Goal: Transaction & Acquisition: Book appointment/travel/reservation

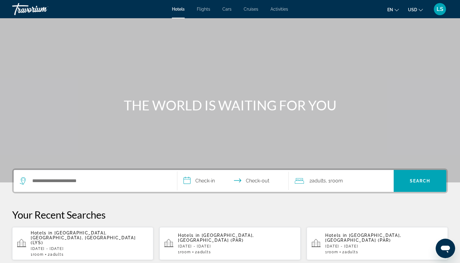
click at [110, 176] on div "Search widget" at bounding box center [95, 181] width 151 height 22
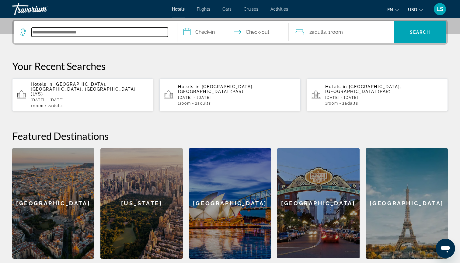
click at [124, 32] on input "Search hotel destination" at bounding box center [100, 32] width 136 height 9
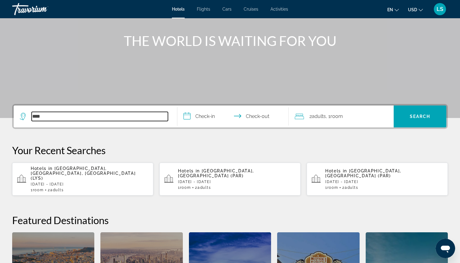
scroll to position [37, 0]
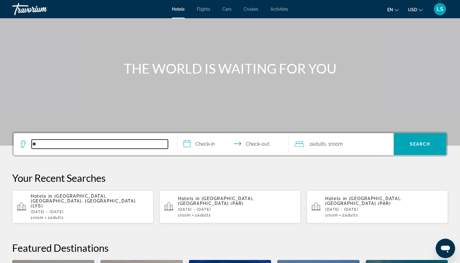
type input "*"
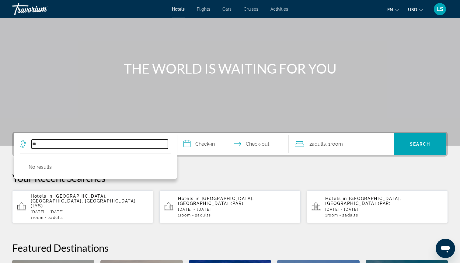
type input "*"
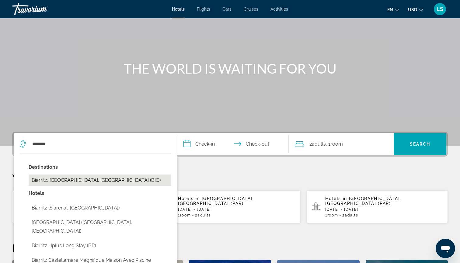
click at [65, 180] on button "Biarritz, [GEOGRAPHIC_DATA], [GEOGRAPHIC_DATA] (BIQ)" at bounding box center [100, 181] width 143 height 12
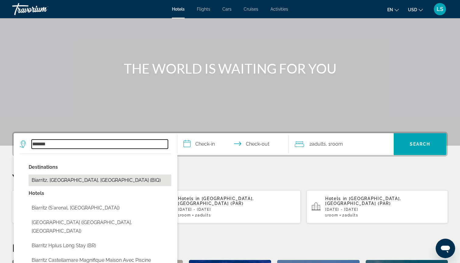
type input "**********"
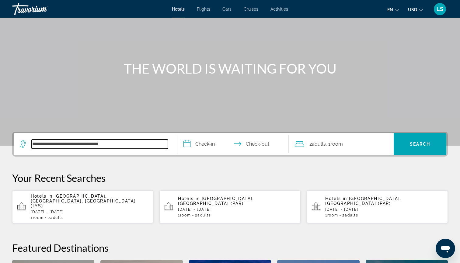
scroll to position [149, 0]
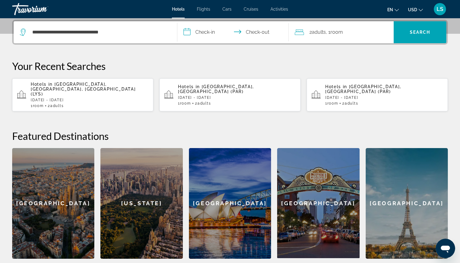
click at [216, 36] on input "**********" at bounding box center [234, 33] width 114 height 24
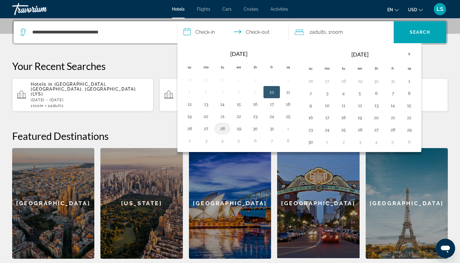
click at [221, 130] on button "28" at bounding box center [222, 128] width 10 height 9
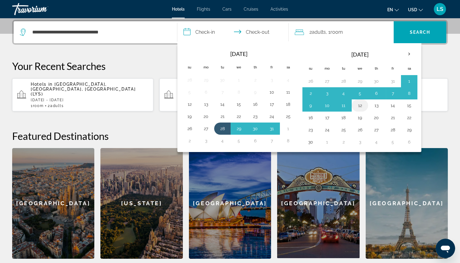
click at [358, 104] on button "12" at bounding box center [360, 105] width 10 height 9
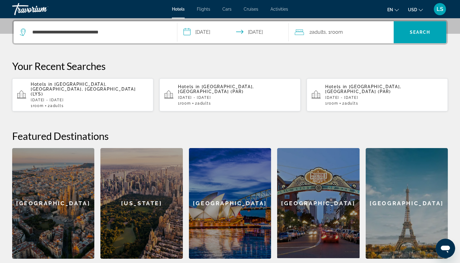
click at [219, 33] on input "**********" at bounding box center [234, 33] width 114 height 24
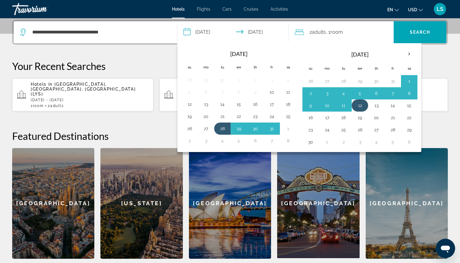
click at [365, 106] on button "12" at bounding box center [360, 105] width 10 height 9
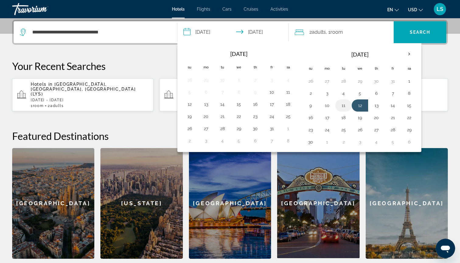
click at [342, 106] on button "11" at bounding box center [343, 105] width 10 height 9
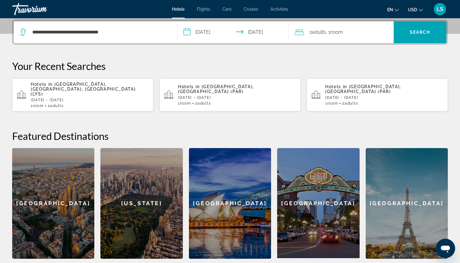
click at [220, 33] on input "**********" at bounding box center [234, 33] width 114 height 24
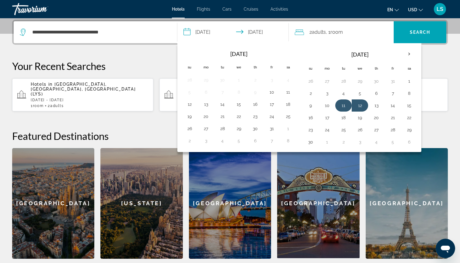
click at [344, 107] on button "11" at bounding box center [343, 105] width 10 height 9
click at [376, 106] on button "13" at bounding box center [376, 105] width 10 height 9
type input "**********"
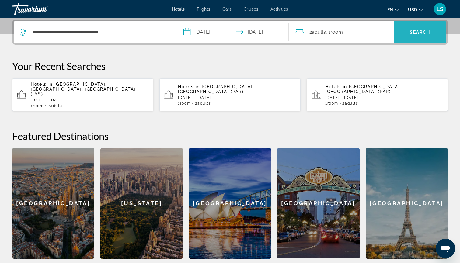
click at [408, 33] on span "Search" at bounding box center [419, 32] width 53 height 15
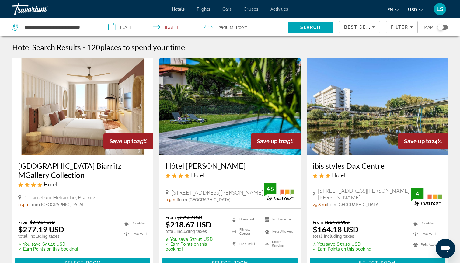
click at [421, 108] on img "Main content" at bounding box center [376, 106] width 141 height 97
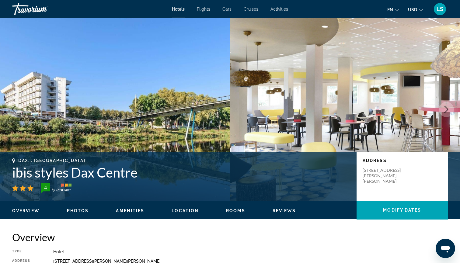
click at [445, 109] on icon "Next image" at bounding box center [445, 109] width 7 height 7
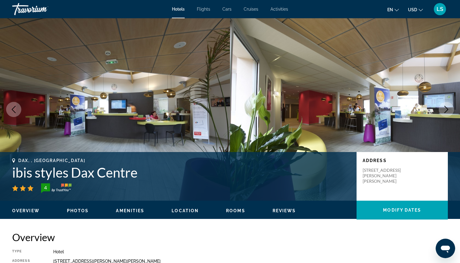
click at [449, 111] on icon "Next image" at bounding box center [445, 109] width 7 height 7
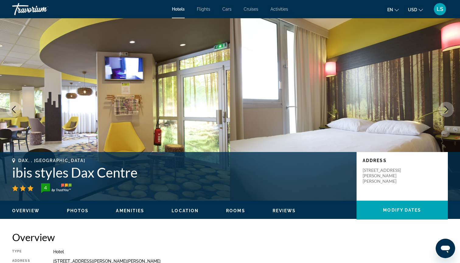
click at [449, 111] on icon "Next image" at bounding box center [445, 109] width 7 height 7
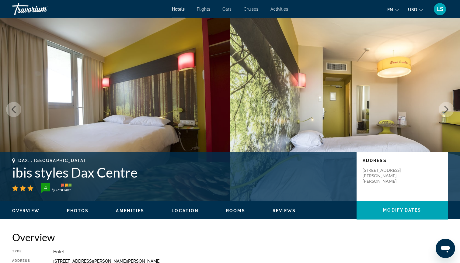
click at [449, 111] on icon "Next image" at bounding box center [445, 109] width 7 height 7
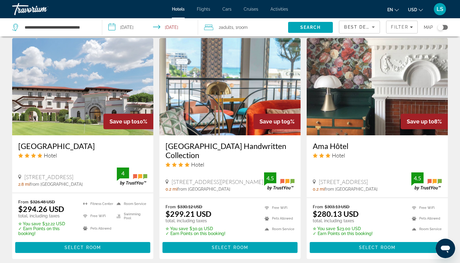
scroll to position [730, 0]
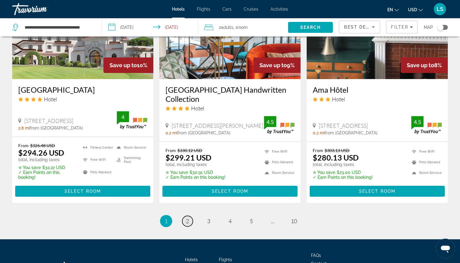
click at [184, 216] on link "page 2" at bounding box center [187, 221] width 11 height 11
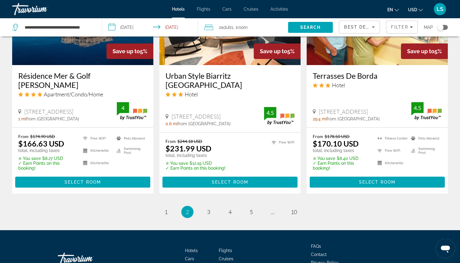
scroll to position [766, 0]
